Goal: Information Seeking & Learning: Learn about a topic

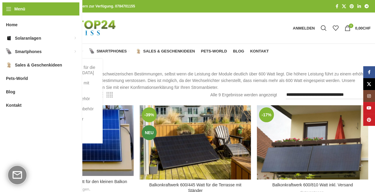
click at [55, 51] on span "Solaranlagen" at bounding box center [63, 51] width 33 height 5
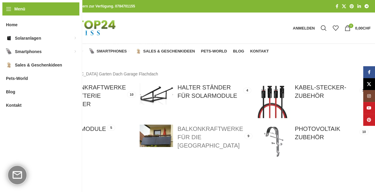
click at [224, 137] on link at bounding box center [195, 137] width 111 height 25
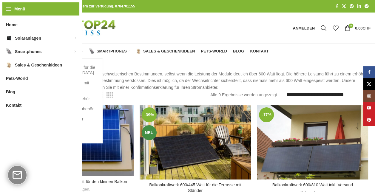
click at [62, 50] on span "Solaranlagen" at bounding box center [63, 51] width 33 height 5
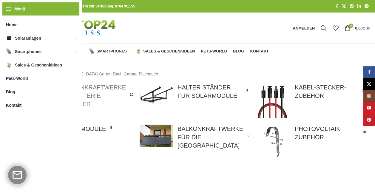
click at [65, 98] on link at bounding box center [77, 99] width 111 height 33
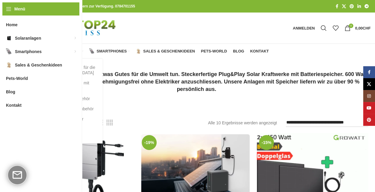
click at [51, 59] on div "Balkonkraftwerke für die Schweiz Balkonkraftwerke mit Batterie Speicher Photovo…" at bounding box center [70, 101] width 66 height 85
click at [59, 69] on link "Balkonkraftwerke für die [GEOGRAPHIC_DATA]" at bounding box center [70, 70] width 54 height 16
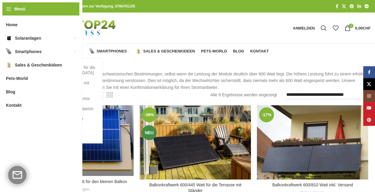
click at [56, 53] on span "Solaranlagen" at bounding box center [63, 51] width 33 height 5
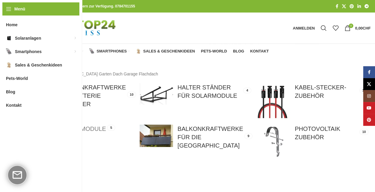
click at [58, 133] on link at bounding box center [77, 141] width 111 height 33
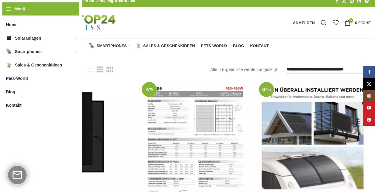
scroll to position [5, 0]
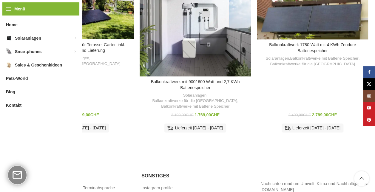
scroll to position [442, 0]
